Goal: Check status: Check status

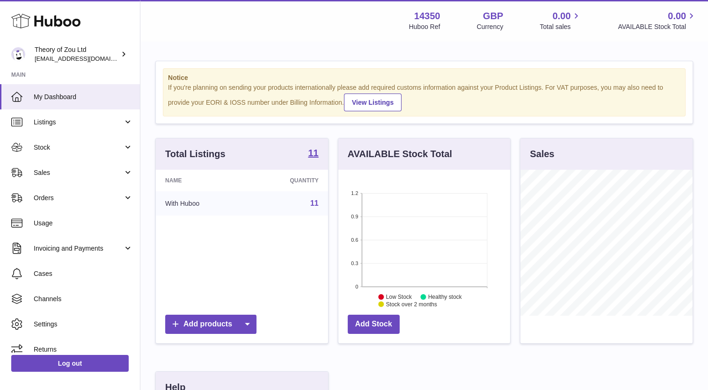
scroll to position [47, 0]
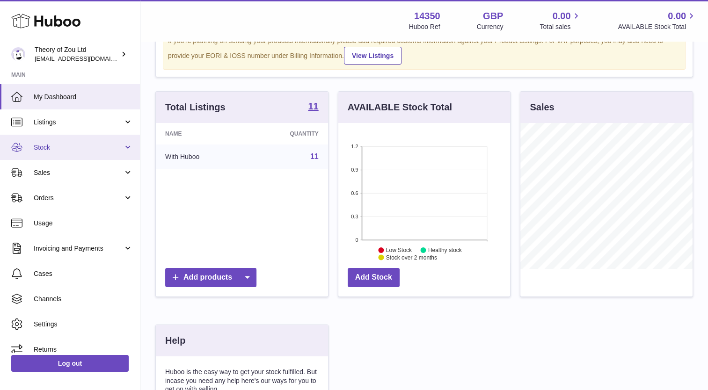
click at [51, 154] on link "Stock" at bounding box center [70, 147] width 140 height 25
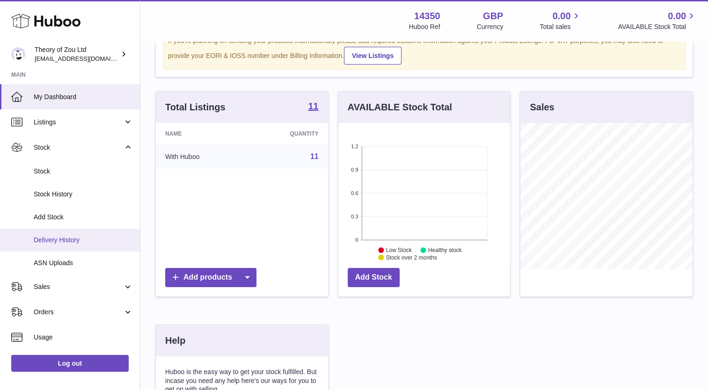
click at [56, 239] on span "Delivery History" at bounding box center [83, 240] width 99 height 9
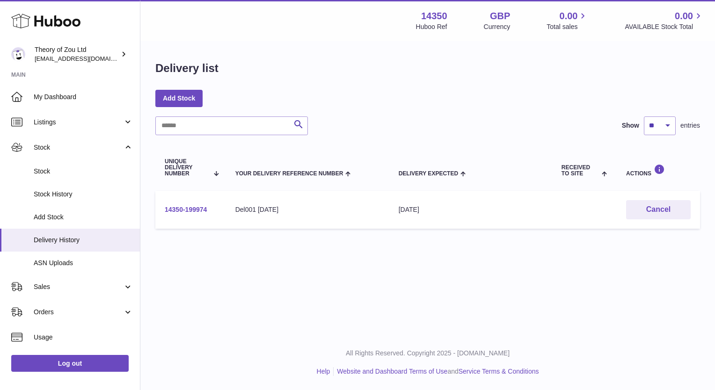
click at [197, 210] on link "14350-199974" at bounding box center [186, 209] width 42 height 7
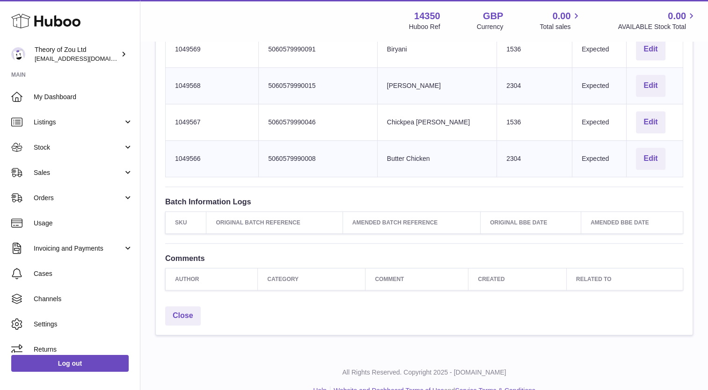
scroll to position [625, 0]
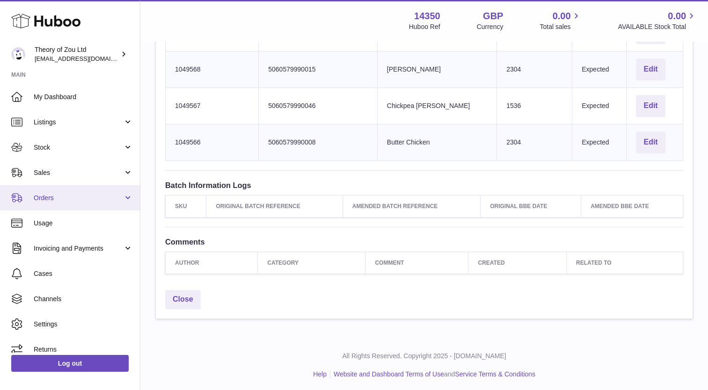
click at [69, 193] on link "Orders" at bounding box center [70, 197] width 140 height 25
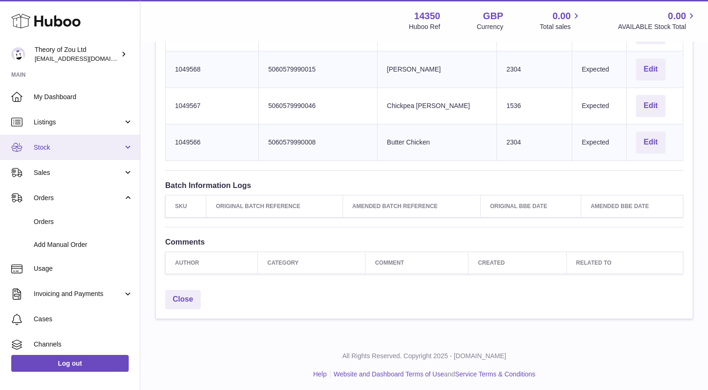
click at [81, 150] on span "Stock" at bounding box center [78, 147] width 89 height 9
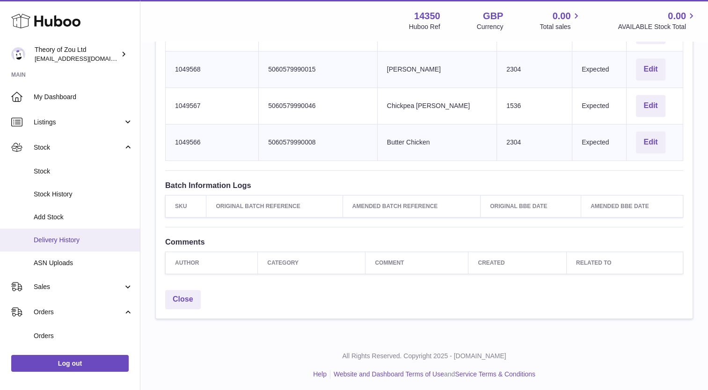
click at [71, 241] on span "Delivery History" at bounding box center [83, 240] width 99 height 9
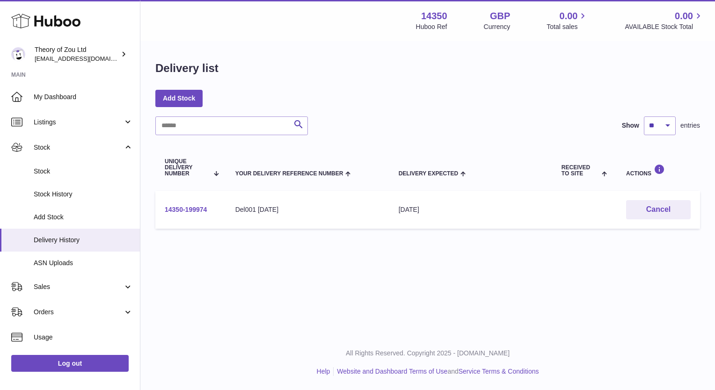
click at [186, 210] on link "14350-199974" at bounding box center [186, 209] width 42 height 7
